Goal: Task Accomplishment & Management: Manage account settings

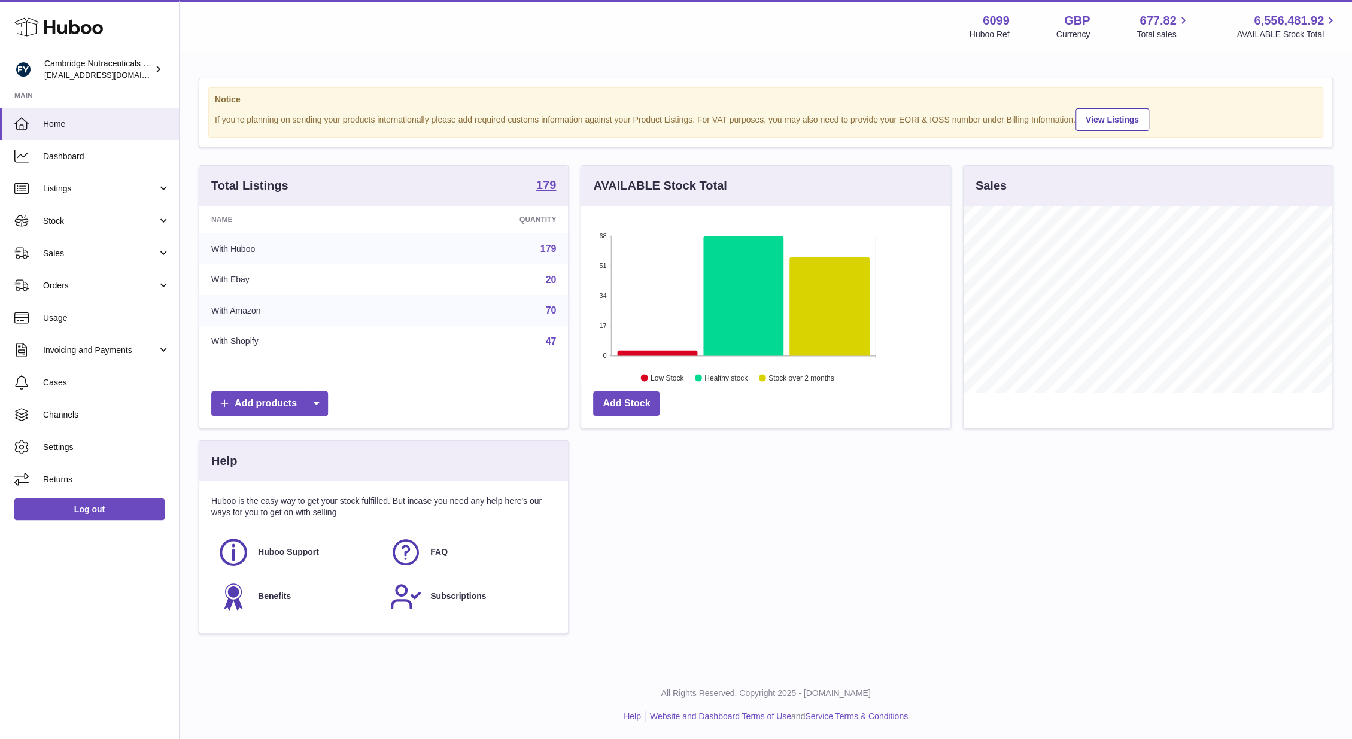
scroll to position [187, 369]
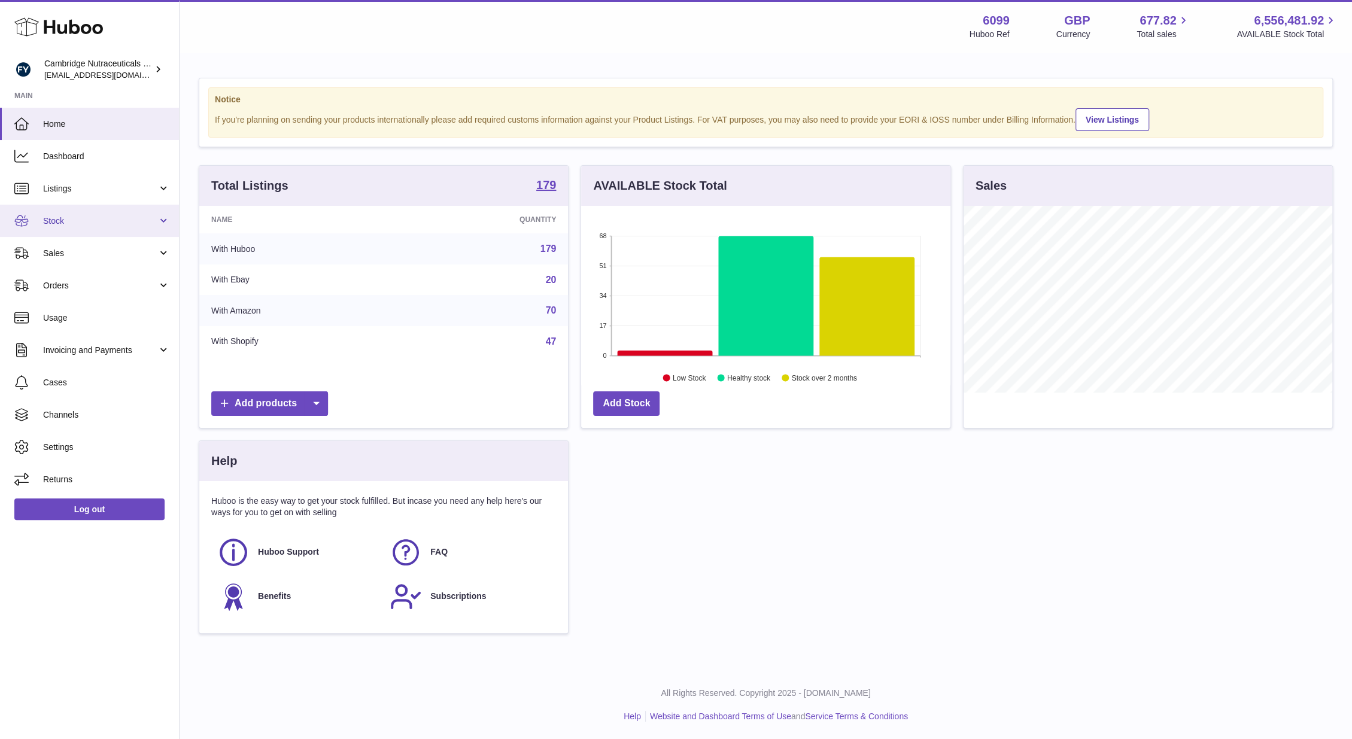
click at [110, 226] on span "Stock" at bounding box center [100, 220] width 114 height 11
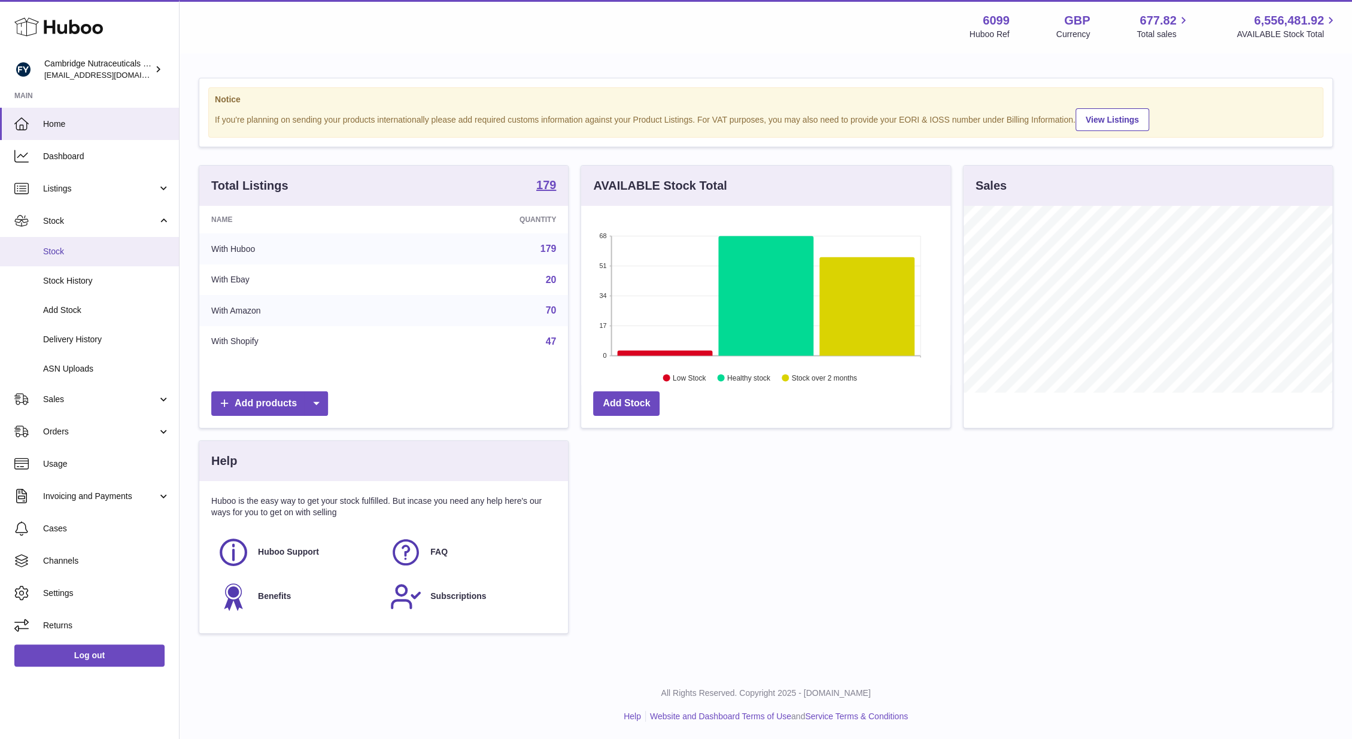
click at [102, 246] on span "Stock" at bounding box center [106, 251] width 127 height 11
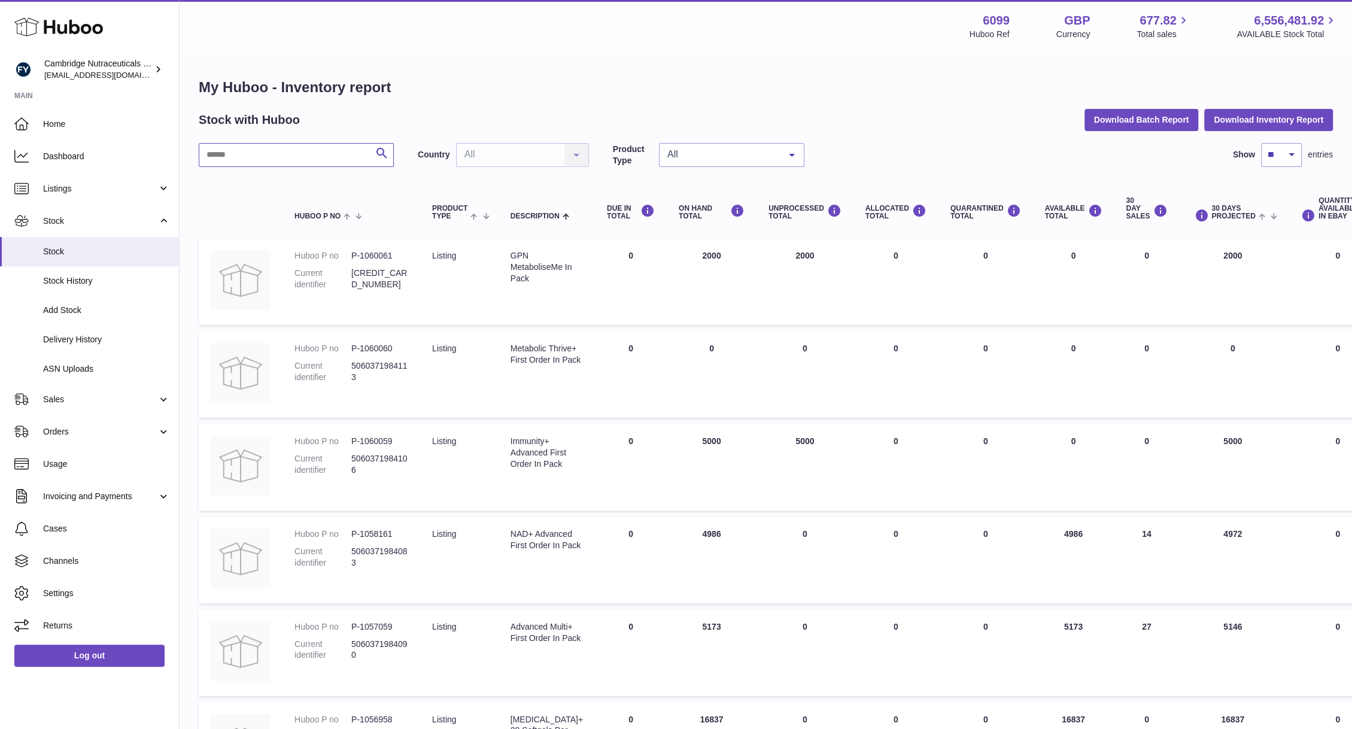
click at [273, 159] on input "text" at bounding box center [296, 155] width 195 height 24
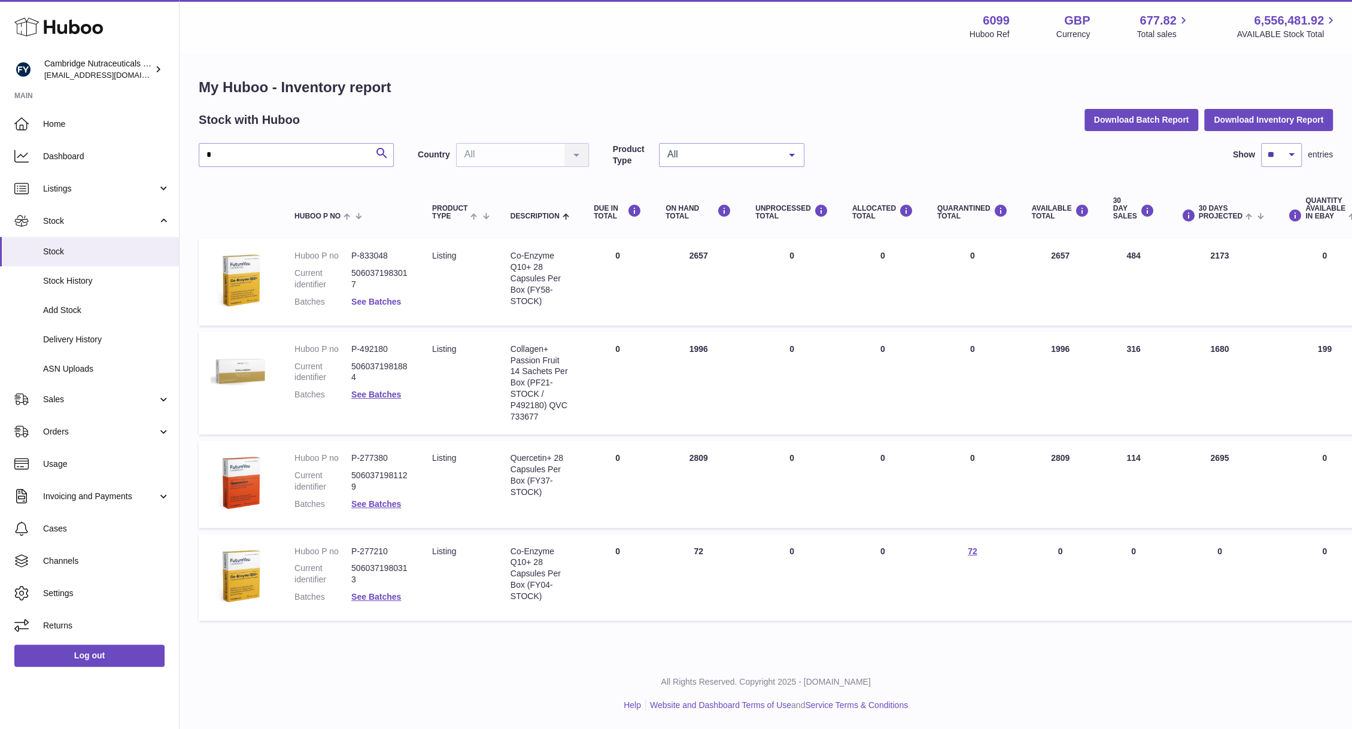
click at [388, 298] on link "See Batches" at bounding box center [376, 302] width 50 height 10
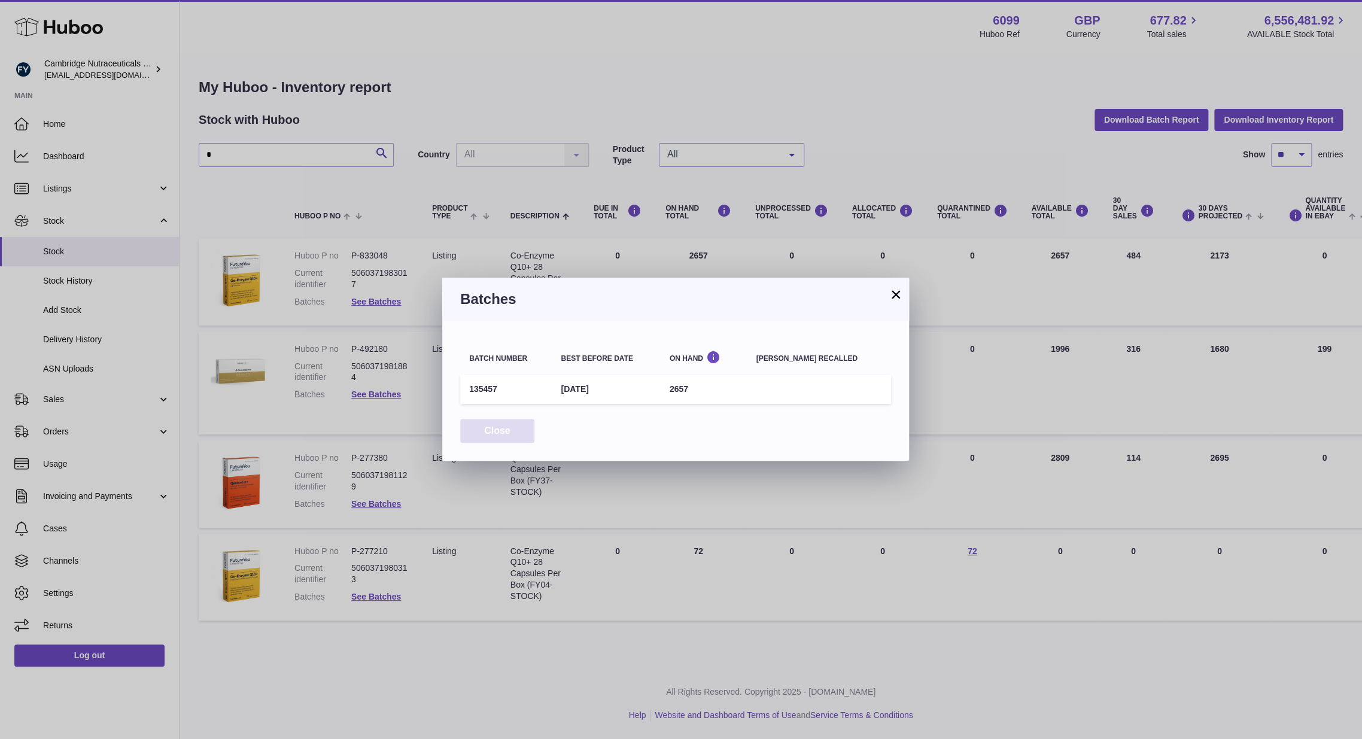
click at [496, 435] on button "Close" at bounding box center [497, 431] width 74 height 25
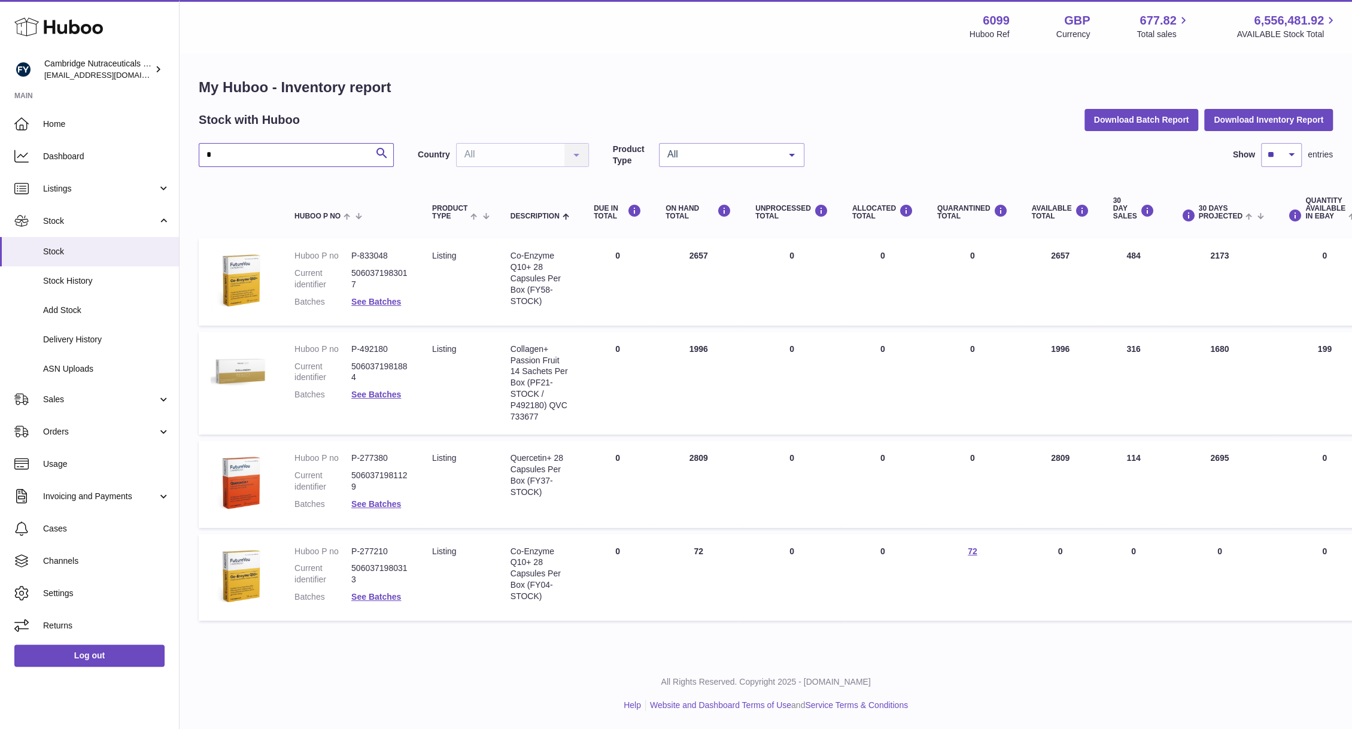
drag, startPoint x: 229, startPoint y: 150, endPoint x: 183, endPoint y: 156, distance: 46.5
click at [183, 156] on div "My Huboo - Inventory report Stock with Huboo Download Batch Report Download Inv…" at bounding box center [766, 352] width 1172 height 597
type input "*********"
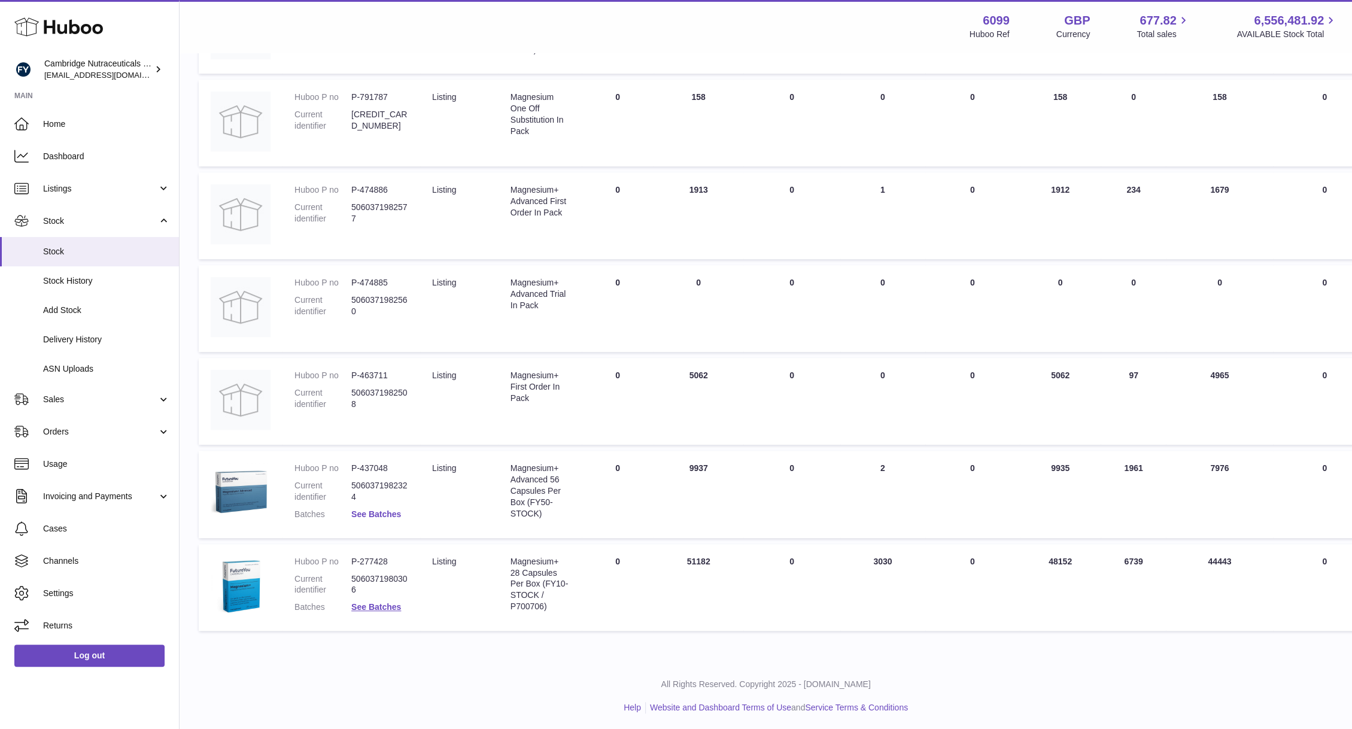
click at [379, 511] on link "See Batches" at bounding box center [376, 514] width 50 height 10
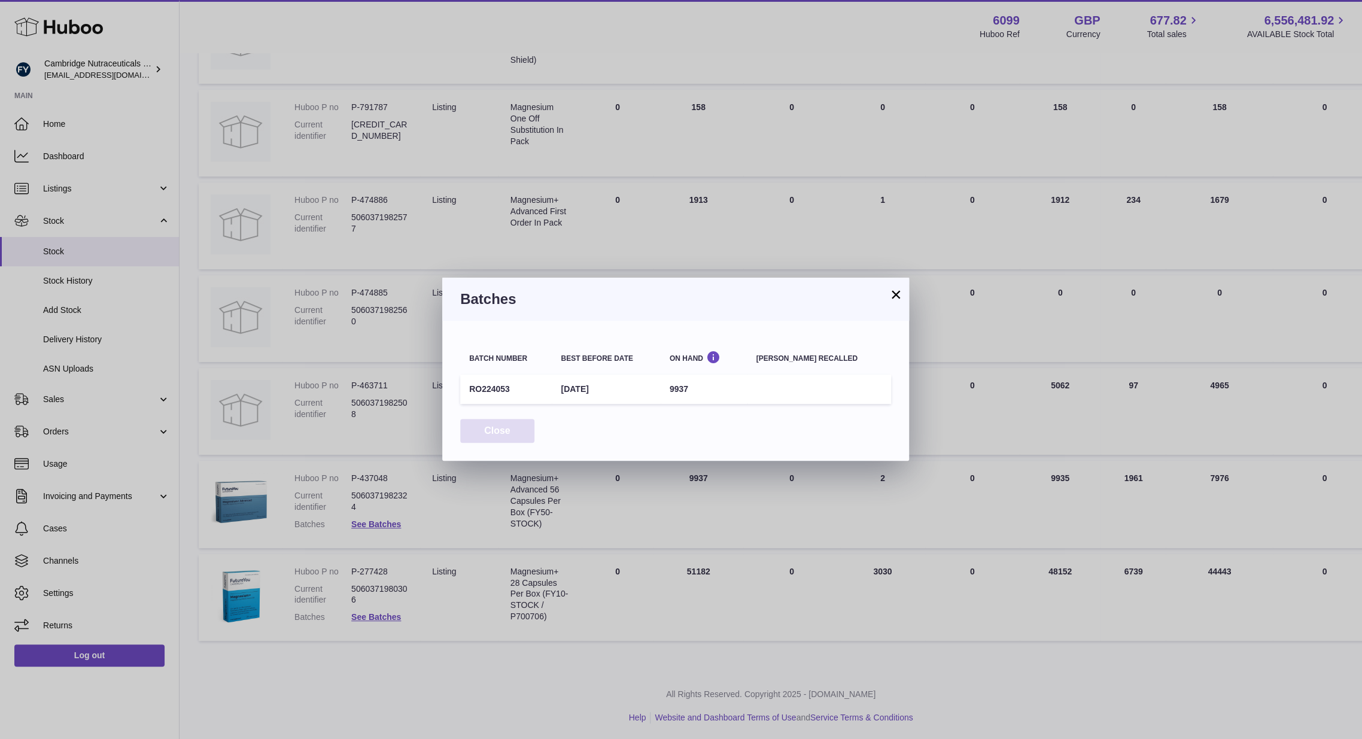
click at [525, 439] on button "Close" at bounding box center [497, 431] width 74 height 25
